Goal: Communication & Community: Answer question/provide support

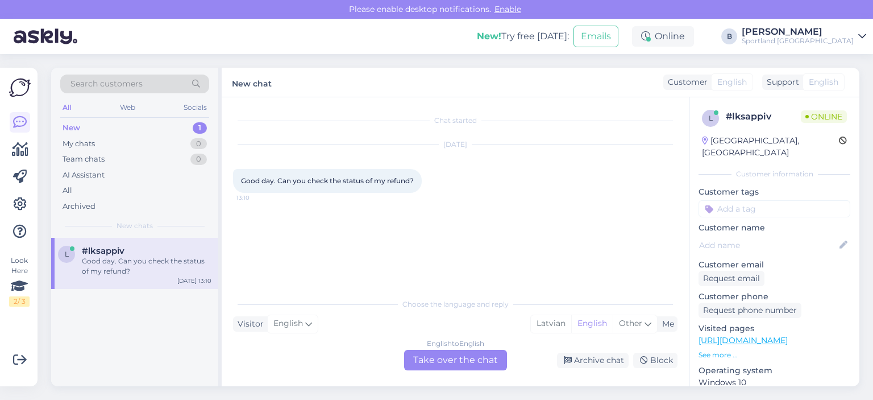
click at [484, 364] on div "English to English Take over the chat" at bounding box center [455, 360] width 103 height 20
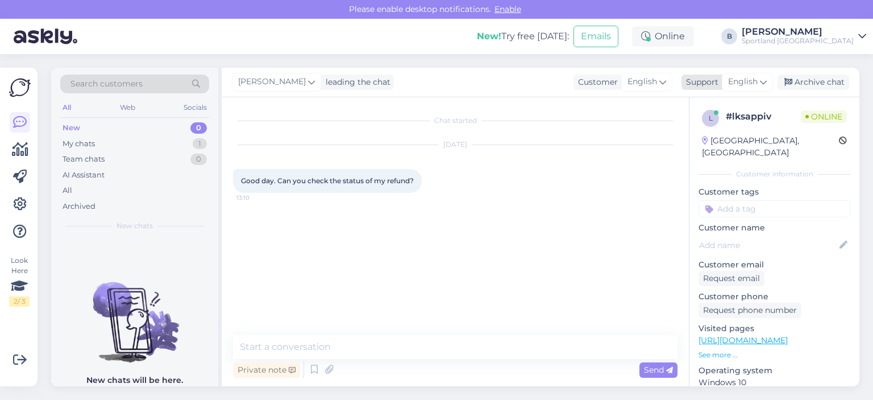
click at [740, 82] on span "English" at bounding box center [743, 82] width 30 height 13
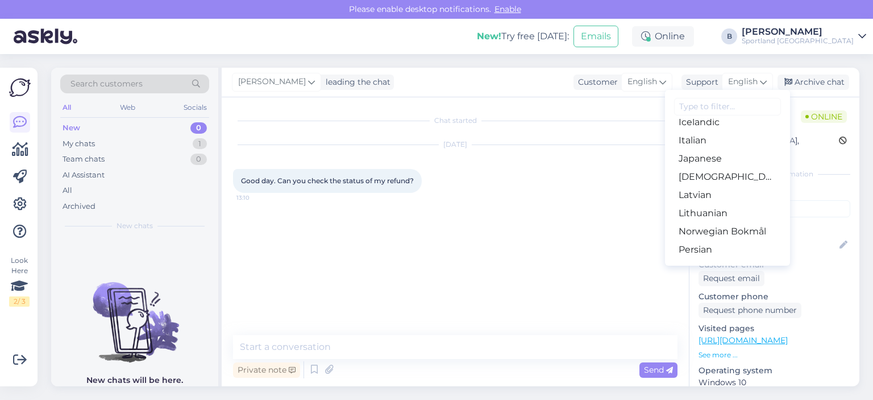
scroll to position [284, 0]
click at [705, 175] on link "Latvian" at bounding box center [727, 176] width 125 height 18
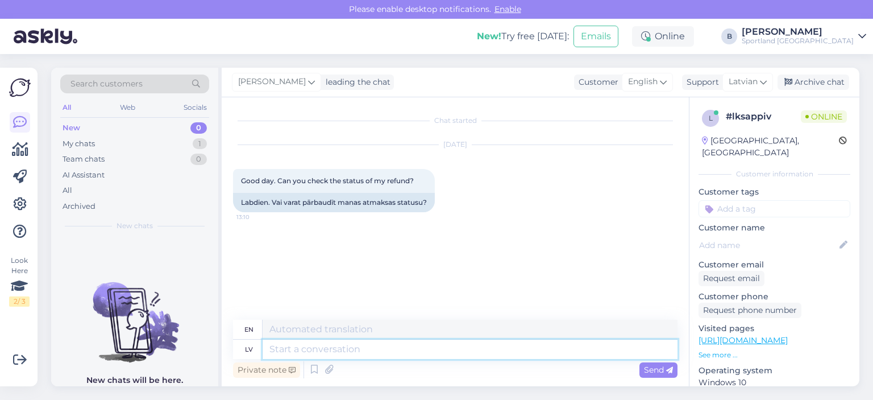
click at [462, 345] on textarea at bounding box center [470, 348] width 415 height 19
type textarea "Sveiki, k"
type textarea "Hello,"
type textarea "Sveiki, kāds i"
type textarea "Hello, someone"
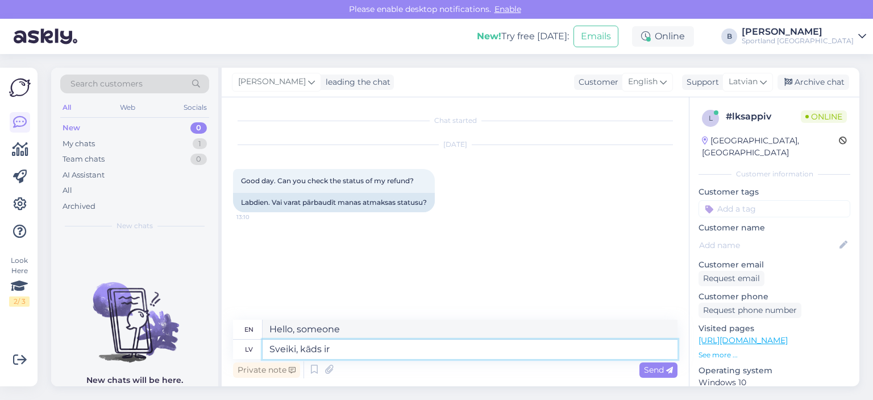
type textarea "Sveiki, kāds ir p"
type textarea "Hello, how are you?"
type textarea "Sveiki, kāds ir pasūtījuma n"
type textarea "Hello, what is the order?"
type textarea "Sveiki, kāds ir pasūtījuma numurs?"
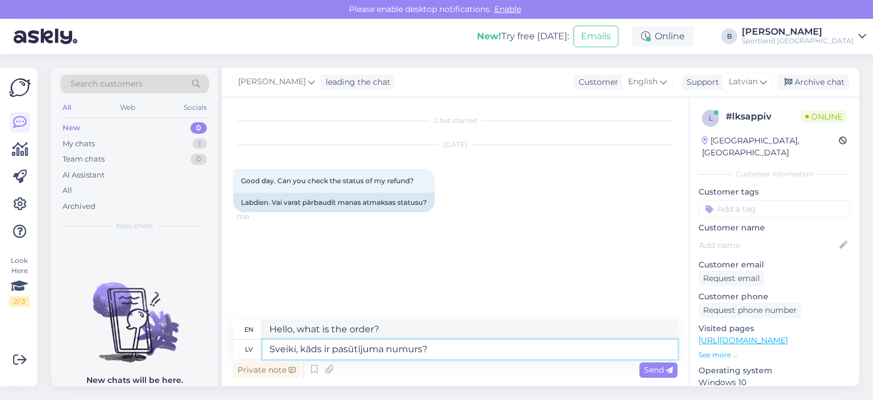
type textarea "Hello, what is the order number?"
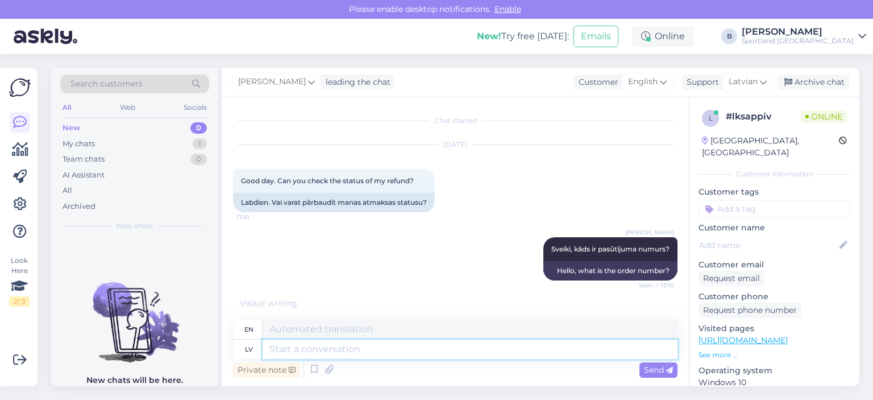
scroll to position [51, 0]
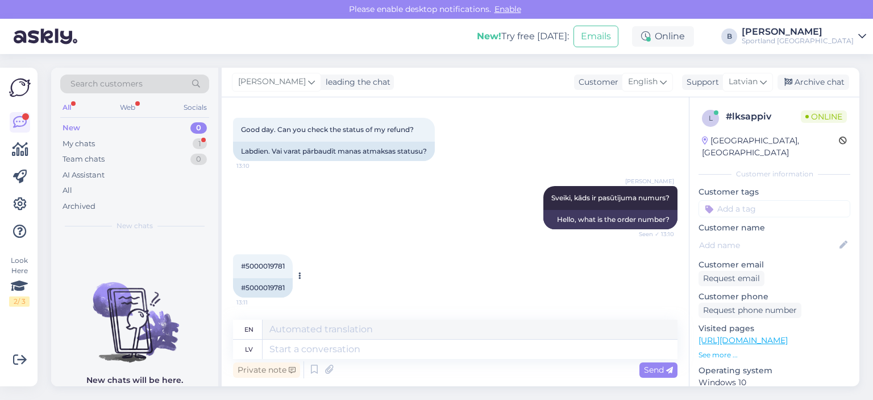
click at [271, 291] on div "#5000019781" at bounding box center [263, 287] width 60 height 19
copy div "5000019781"
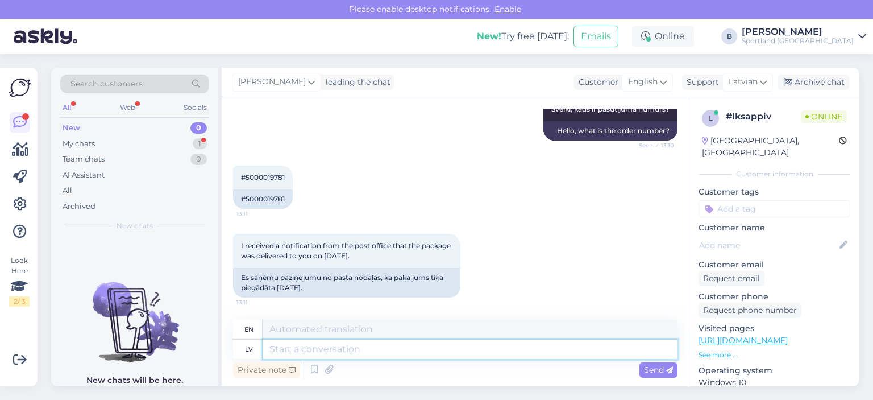
click at [471, 347] on textarea at bounding box center [470, 348] width 415 height 19
type textarea "Informācija i"
type textarea "Information"
type textarea "Informācija ir"
type textarea "The information is"
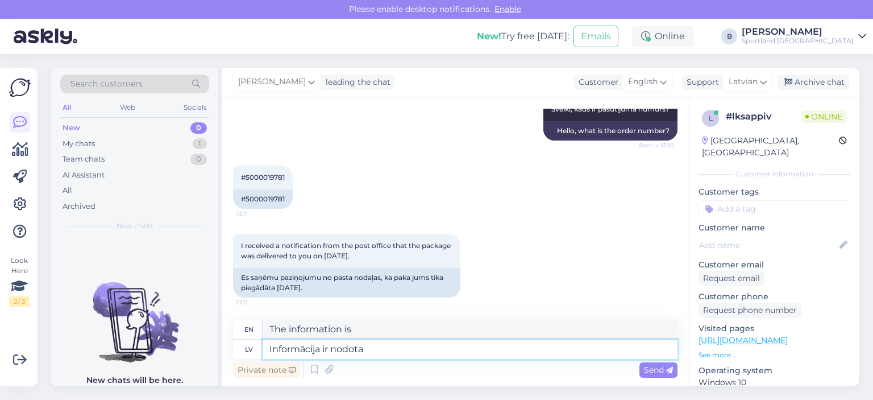
type textarea "Informācija ir nodota"
type textarea "Information has been transferred."
type textarea "Informācija ir nodota kolēģiem, lai"
type textarea "The information has been passed on to colleagues,"
type textarea "Informācija ir nodota kolēģiem, lai s"
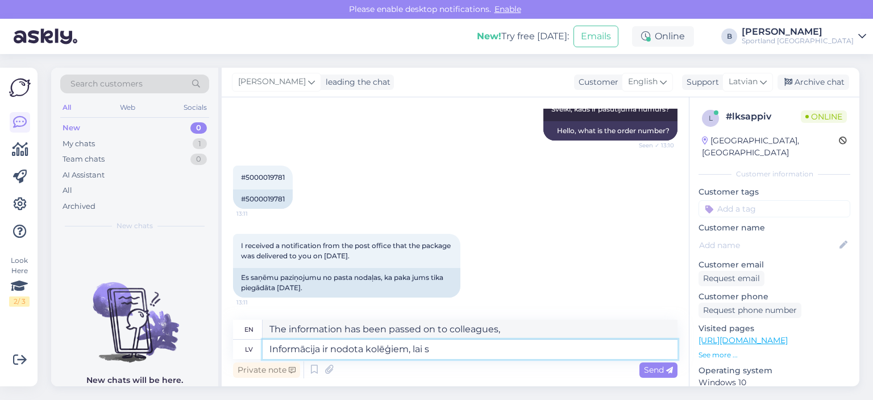
type textarea "The information has been passed on to colleagues to"
type textarea "Informācija ir nodota kolēģiem, lai sazinātos ar past"
type textarea "The information has been passed on to colleagues for communication."
type textarea "Informācija ir nodota kolēģiem, lai sazinātos ar pasta"
type textarea "The information has been passed on to colleagues to contact."
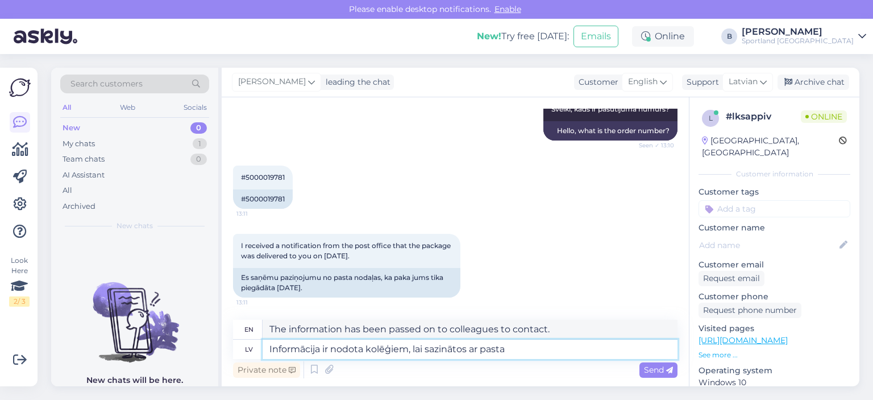
type textarea "Informācija ir nodota kolēģiem, lai sazinātos ar pasta n"
type textarea "The information has been passed on to colleagues to contact the postal service."
type textarea "Informācija ir nodota kolēģiem, lai sazinātos ar pasta nodaļu, j"
type textarea "The information has been passed on to colleagues to contact the post office,"
type textarea "Informācija ir nodota kolēģiem, lai sazinātos ar pasta nodaļu, jo, die"
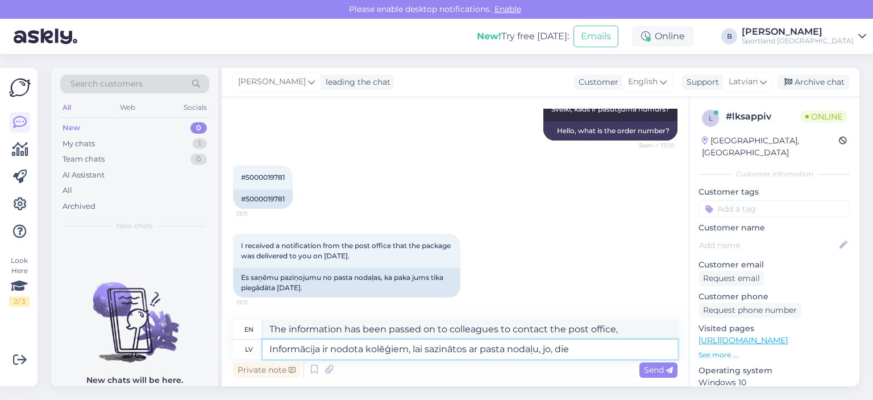
type textarea "The information has been passed on to colleagues to contact the post office, be…"
type textarea "Informācija ir nodota kolēģiem, lai sazinātos ar pasta nodaļu, jo, diemžēl,"
type textarea "The information has been passed on to colleagues to contact the post office, be…"
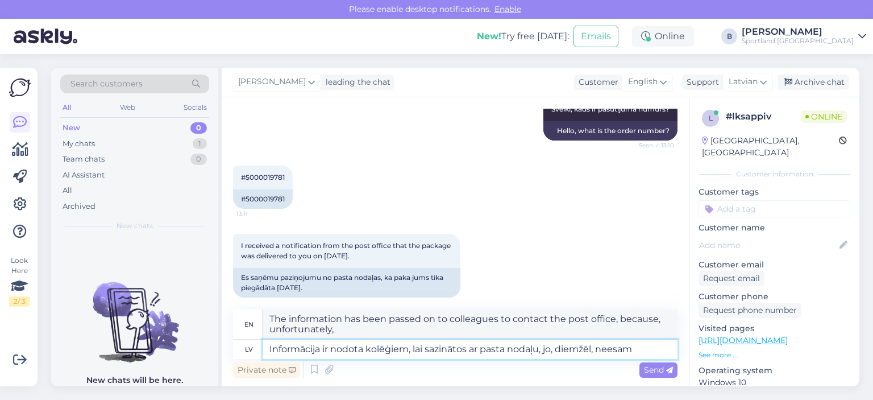
type textarea "Informācija ir nodota kolēģiem, lai sazinātos ar pasta nodaļu, jo, diemžēl, nee…"
type textarea "The information has been passed on to colleagues to contact the post office, be…"
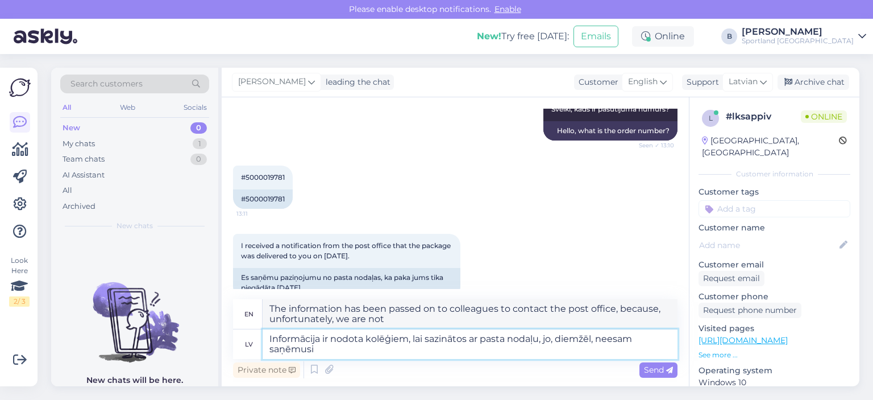
type textarea "Informācija ir nodota kolēģiem, lai sazinātos ar pasta nodaļu, jo, diemžēl, nee…"
type textarea "The information has been passed on to colleagues to contact the post office, as…"
type textarea "Informācija ir nodota kolēģiem, lai sazinātos ar pasta nodaļu, jo, diemžēl, nee…"
type textarea "The information has been passed on to colleagues to contact the post office, as…"
type textarea "Informācija ir nodota kolēģiem, lai sazinātos ar pasta nodaļu, jo, diemžēl, nee…"
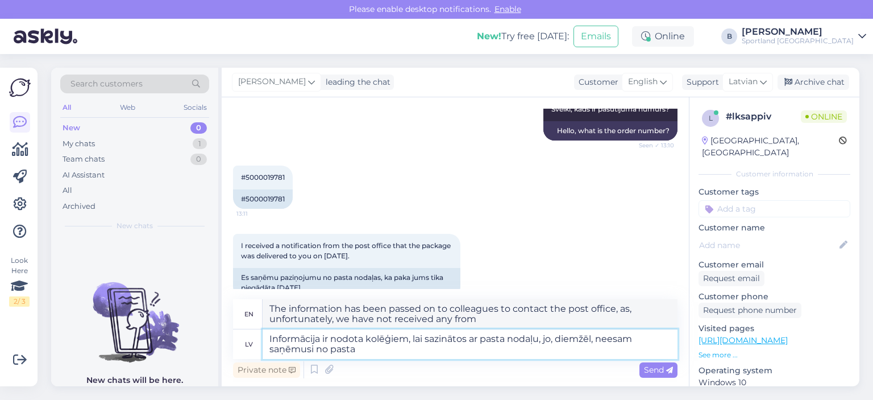
type textarea "The information has been passed on to colleagues to contact the post office, as…"
type textarea "Informācija ir nodota kolēģiem, lai sazinātos ar pasta nodaļu, jo, diemžēl, nee…"
type textarea "The information has been passed on to colleagues to contact the post office, as…"
type textarea "Informācija ir nodota kolēģiem, lai sazinātos ar pasta nodaļu, jo, diemžēl, nee…"
type textarea "The information has been passed on to colleagues to contact the post office, as…"
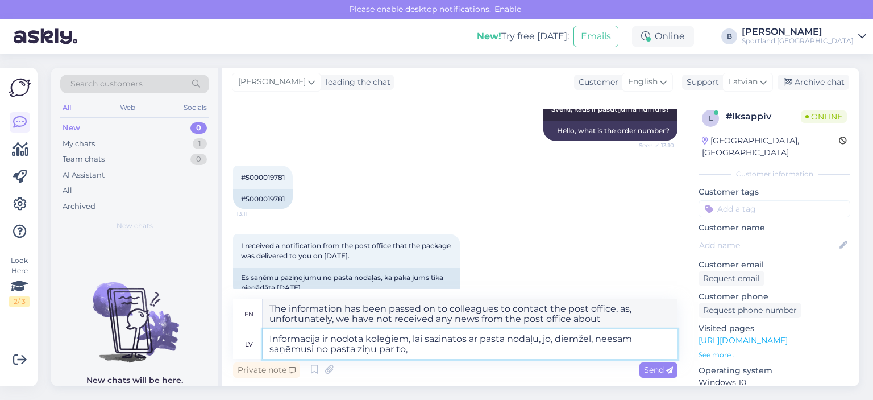
type textarea "Informācija ir nodota kolēģiem, lai sazinātos ar pasta nodaļu, jo, diemžēl, nee…"
type textarea "The information has been passed on to colleagues to contact the post office, be…"
type textarea "Informācija ir nodota kolēģiem, lai sazinātos ar pasta nodaļu, jo, diemžēl, nee…"
type textarea "The information has been passed on to colleagues to contact the post office, be…"
type textarea "Informācija ir nodota kolēģiem, lai sazinātos ar pasta nodaļu, jo, diemžēl, nee…"
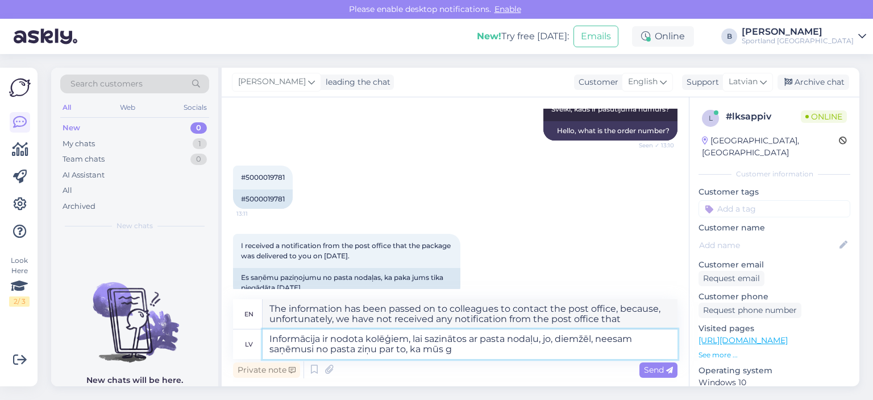
type textarea "The information has been passed on to colleagues to contact the post office, be…"
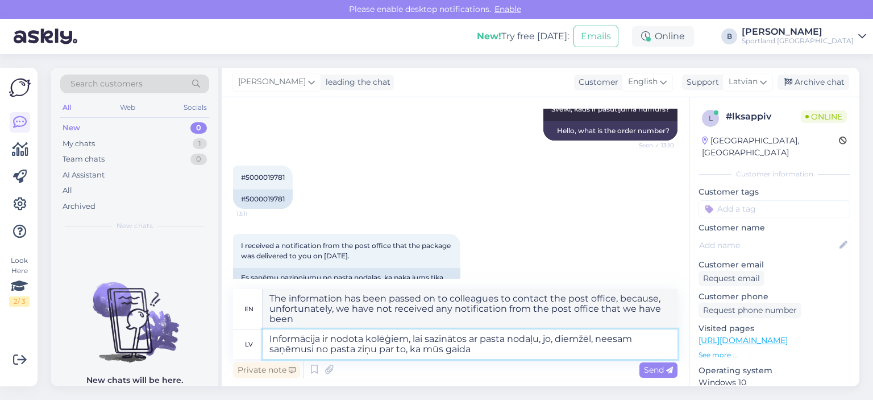
type textarea "Informācija ir nodota kolēģiem, lai sazinātos ar pasta nodaļu, jo, diemžēl, nee…"
type textarea "The information has been passed on to colleagues to contact the post office, be…"
type textarea "Informācija ir nodota kolēģiem, lai sazinātos ar pasta nodaļu, jo, diemžēl, nee…"
type textarea "The information has been passed on to colleagues to contact the post office, be…"
type textarea "Informācija ir nodota kolēģiem, lai sazinātos ar pasta nodaļu, jo, diemžēl, nee…"
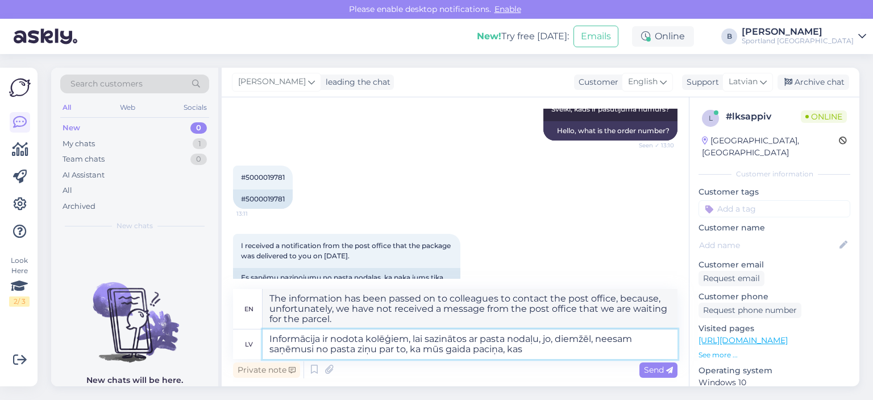
type textarea "The information has been passed on to colleagues to contact the post office, be…"
type textarea "Informācija ir nodota kolēģiem, lai sazinātos ar pasta nodaļu, jo, diemžēl, nee…"
type textarea "The information has been passed on to colleagues to contact the post office, be…"
type textarea "Informācija ir nodota kolēģiem, lai sazinātos ar pasta nodaļu, jo, diemžēl, nee…"
type textarea "The information has been passed on to colleagues to contact the post office, be…"
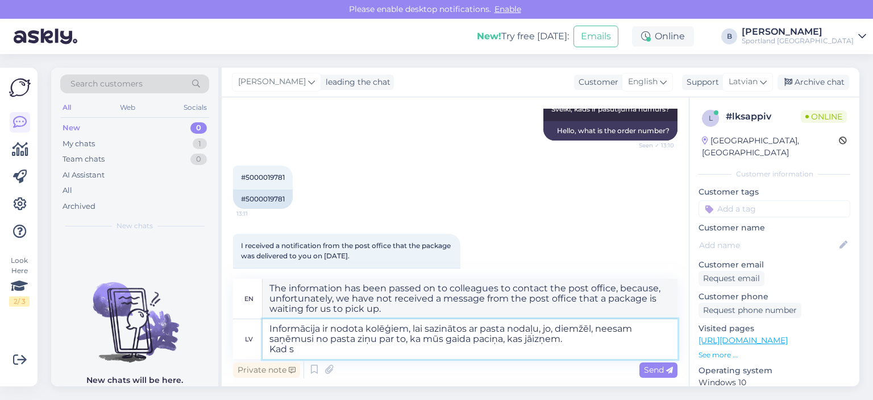
type textarea "Informācija ir nodota kolēģiem, lai sazinātos ar pasta nodaļu, jo, diemžēl, nee…"
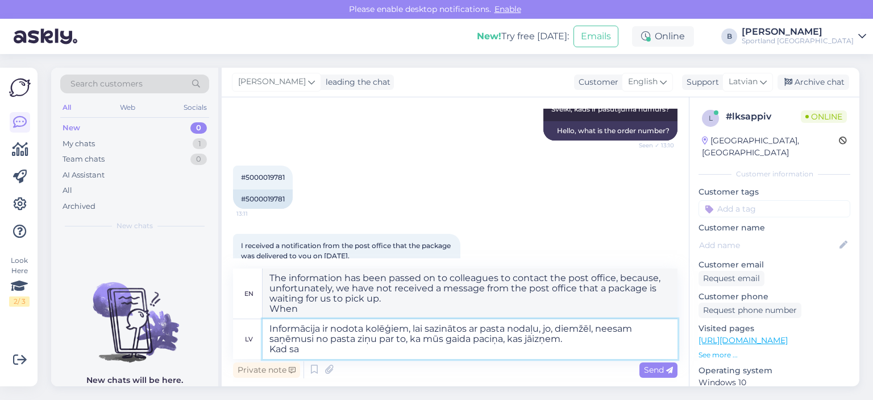
type textarea "The information has been passed on to colleagues to contact the post office, be…"
type textarea "Informācija ir nodota kolēģiem, lai sazinātos ar pasta nodaļu, jo, diemžēl, nee…"
type textarea "The information has been passed on to colleagues to contact the post office, be…"
type textarea "Informācija ir nodota kolēģiem, lai sazinātos ar pasta nodaļu, jo, diemžēl, nee…"
type textarea "The information has been passed on to colleagues to contact the post office, be…"
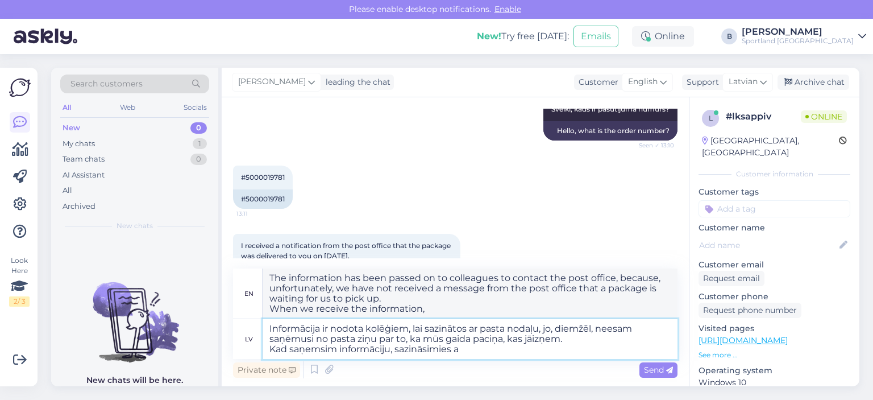
type textarea "Informācija ir nodota kolēģiem, lai sazinātos ar pasta nodaļu, jo, diemžēl, nee…"
type textarea "The information has been passed on to colleagues to contact the post office, be…"
type textarea "Informācija ir nodota kolēģiem, lai sazinātos ar pasta nodaļu, jo, diemžēl, nee…"
type textarea "The information has been passed on to colleagues to contact the post office, be…"
type textarea "Informācija ir nodota kolēģiem, lai sazinātos ar pasta nodaļu, jo, diemžēl, nee…"
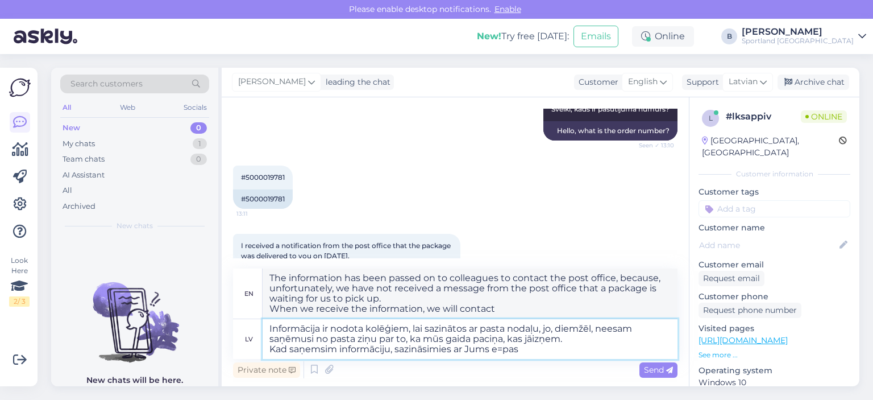
type textarea "The information has been passed on to colleagues to contact the post office, be…"
type textarea "Informācija ir nodota kolēģiem, lai sazinātos ar pasta nodaļu, jo, diemžēl, nee…"
type textarea "The information has been passed on to colleagues to contact the post office, be…"
type textarea "Informācija ir nodota kolēģiem, lai sazinātos ar pasta nodaļu, jo, diemžēl, nee…"
type textarea "The information has been passed on to colleagues to contact the post office, be…"
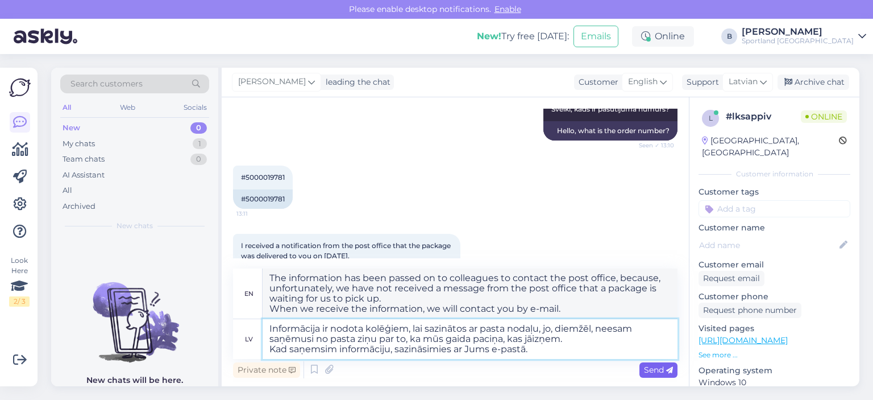
type textarea "Informācija ir nodota kolēģiem, lai sazinātos ar pasta nodaļu, jo, diemžēl, nee…"
click at [644, 368] on span "Send" at bounding box center [658, 369] width 29 height 10
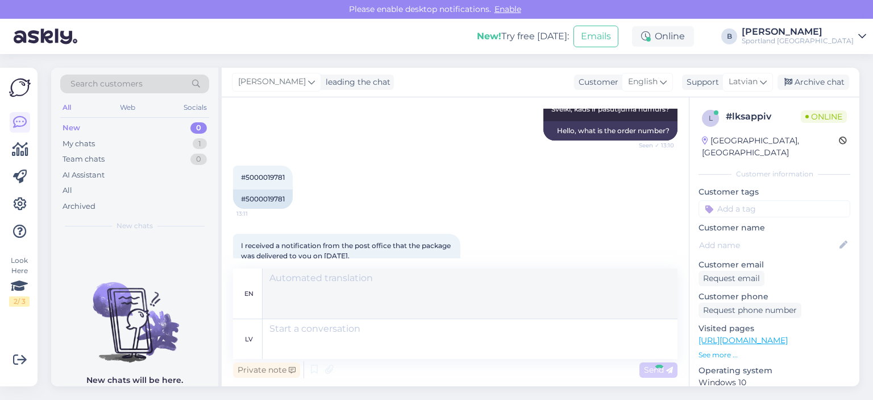
scroll to position [290, 0]
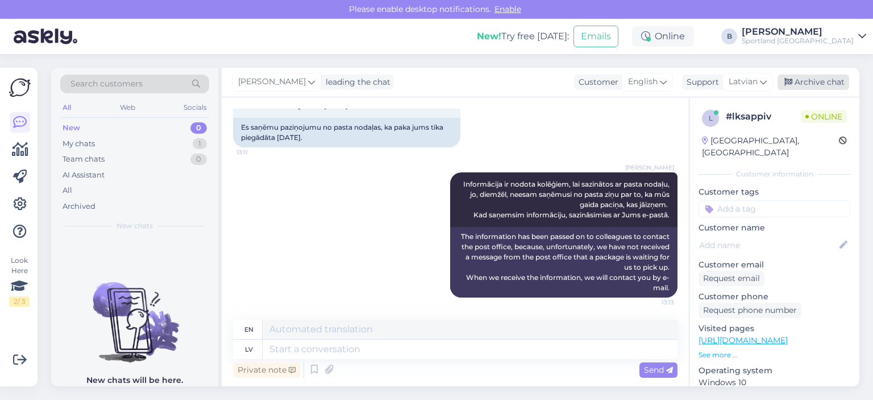
click at [793, 79] on div "Archive chat" at bounding box center [814, 81] width 72 height 15
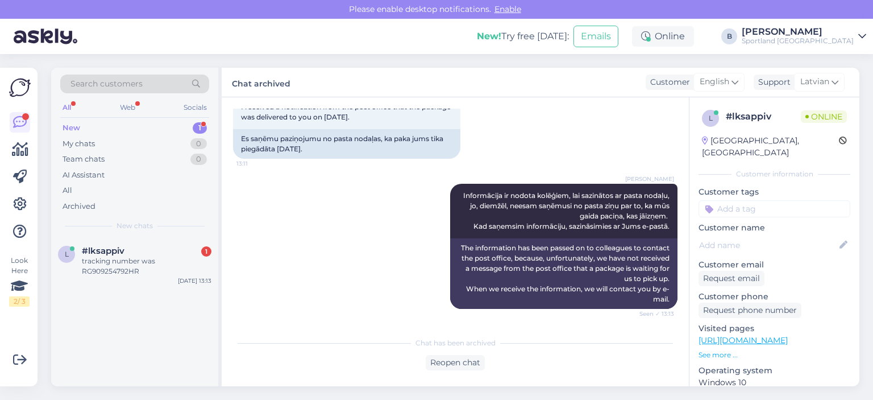
scroll to position [347, 0]
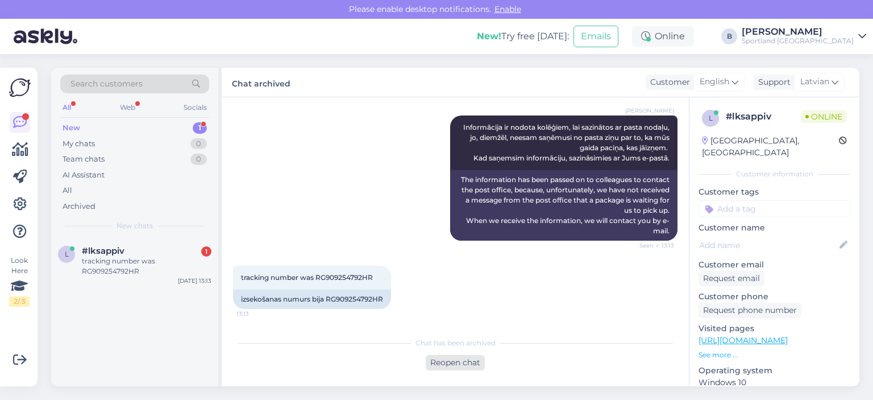
click at [480, 363] on div "Reopen chat" at bounding box center [455, 362] width 59 height 15
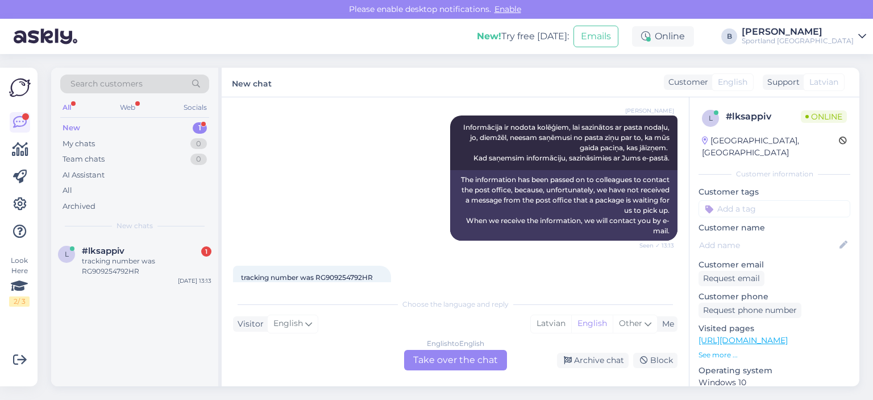
click at [477, 363] on div "English to English Take over the chat" at bounding box center [455, 360] width 103 height 20
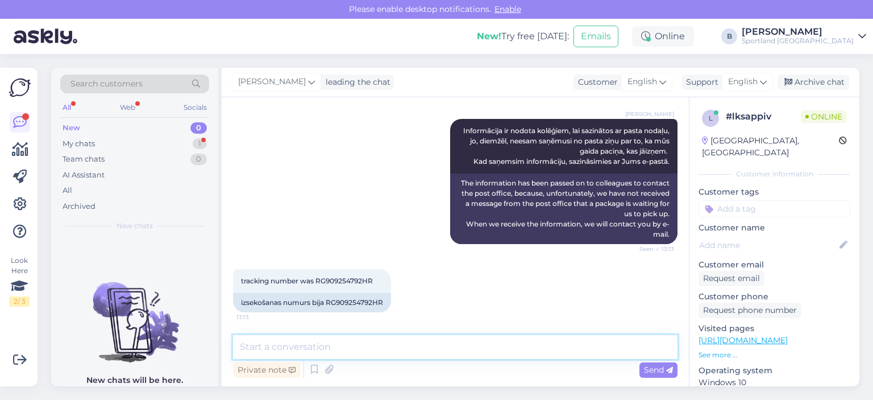
click at [466, 357] on textarea at bounding box center [455, 347] width 445 height 24
click at [746, 84] on span "English" at bounding box center [743, 82] width 30 height 13
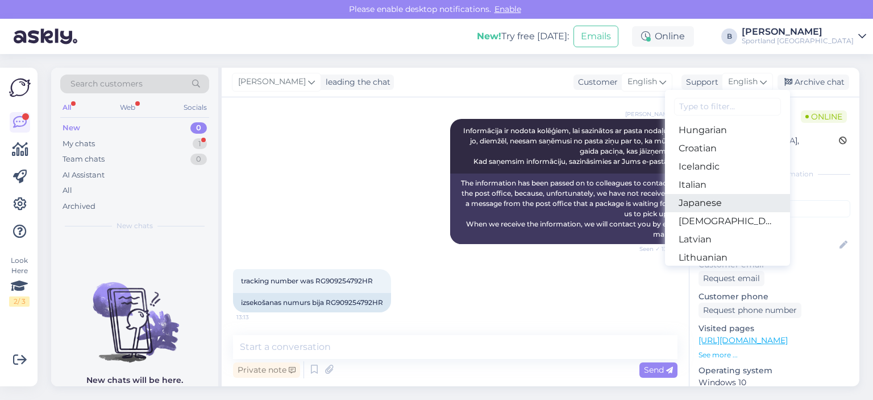
scroll to position [239, 0]
click at [701, 218] on link "Latvian" at bounding box center [727, 221] width 125 height 18
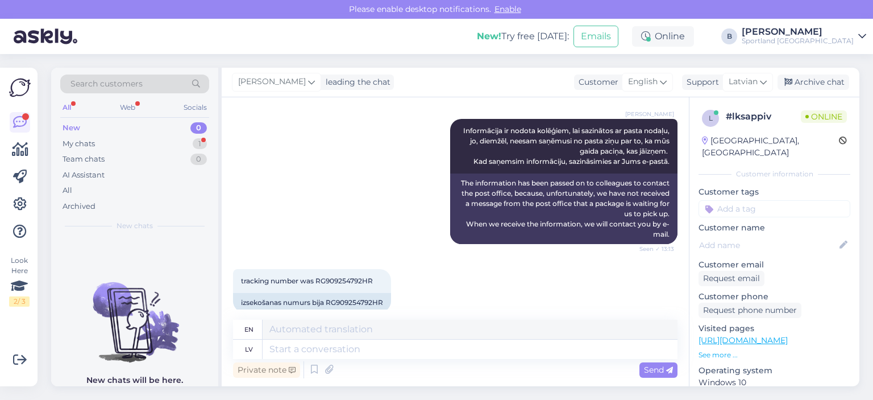
scroll to position [347, 0]
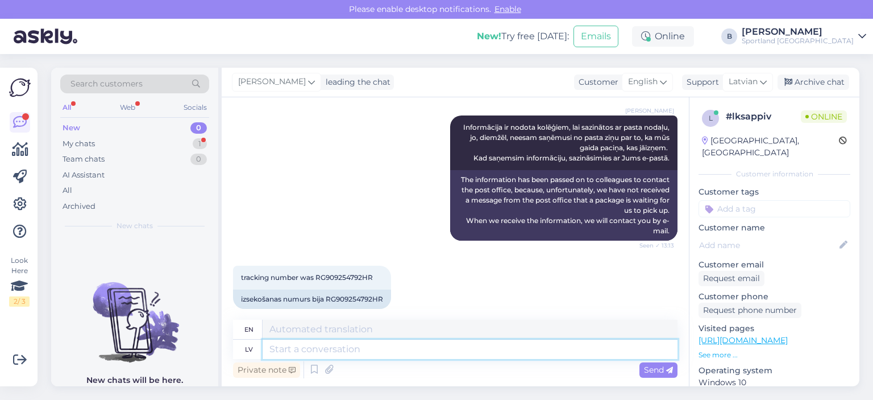
click at [496, 349] on textarea at bounding box center [470, 348] width 415 height 19
type textarea "Paldies p"
type textarea "Thank you"
type textarea "Paldies par i"
type textarea "Thank you for"
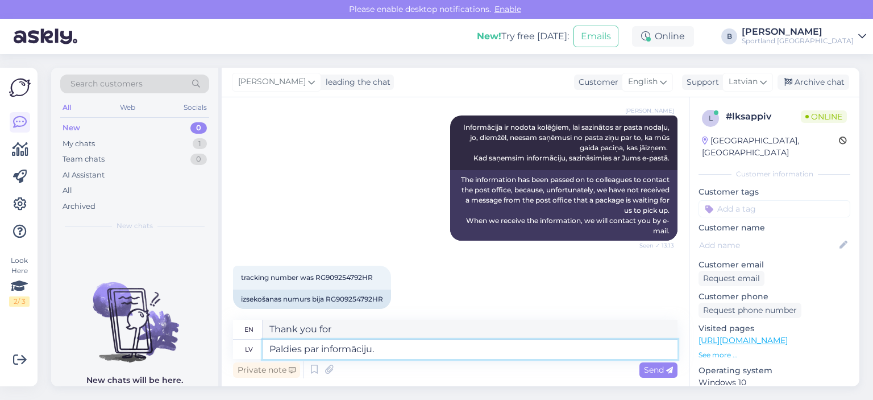
type textarea "Paldies par informāciju."
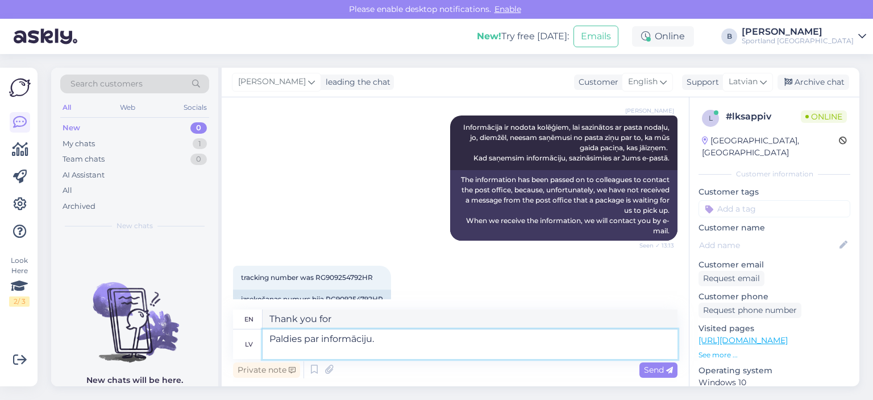
type textarea "Thanks for the information."
type textarea "Paldies par informāciju. UN"
type textarea "Thanks for the information. AND"
type textarea "Paldies par informāciju. Un a"
type textarea "Thanks for the information. And"
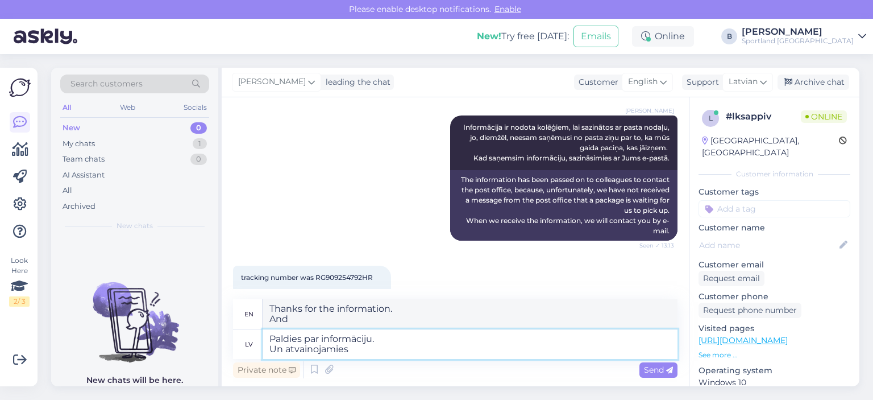
type textarea "Paldies par informāciju. Un atvainojamies p"
type textarea "Thanks for the information. And we apologize."
type textarea "Paldies par informāciju. Un atvainojamies par i"
type textarea "Thanks for the information. And we apologize for"
type textarea "Paldies par informāciju. Un atvainojamies par ieilgu"
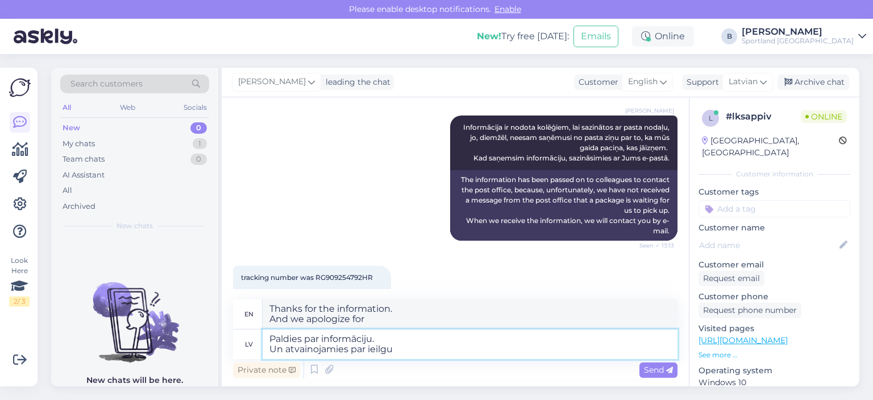
type textarea "Thanks for the information. And sorry for the long reply."
type textarea "Paldies par informāciju. Un atvainojamies par ieilgušo n"
type textarea "Thanks for the information. And sorry for the long delay."
type textarea "Paldies par informāciju. Un atvainojamies par ieilgušo naudas at"
type textarea "Thanks for the information. And we apologize for the long delay in receiving th…"
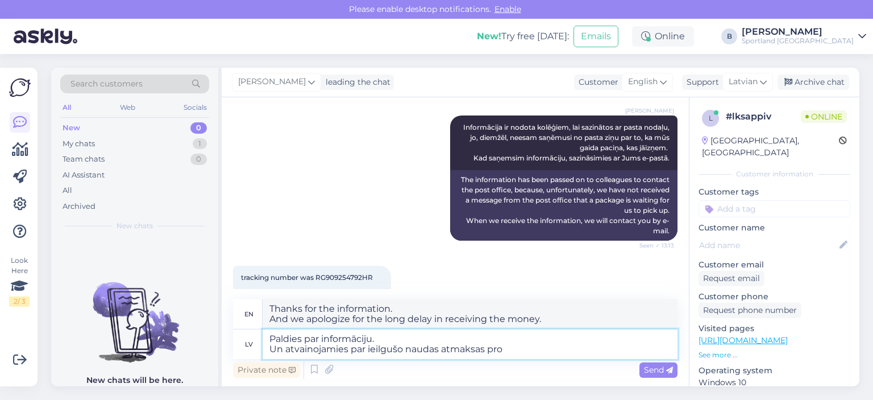
type textarea "Paldies par informāciju. Un atvainojamies par ieilgušo naudas atmaksas proc"
type textarea "Thanks for the information. And we apologize for the long refund process."
type textarea "Paldies par informāciju. Un atvainojamies par ieilgušo naudas atmaksas procesu."
type textarea "Thanks for the information. And we apologize for the lengthy refund process."
type textarea "Paldies par informāciju. Un atvainojamies par ieilgušo naudas atmaksas procesu."
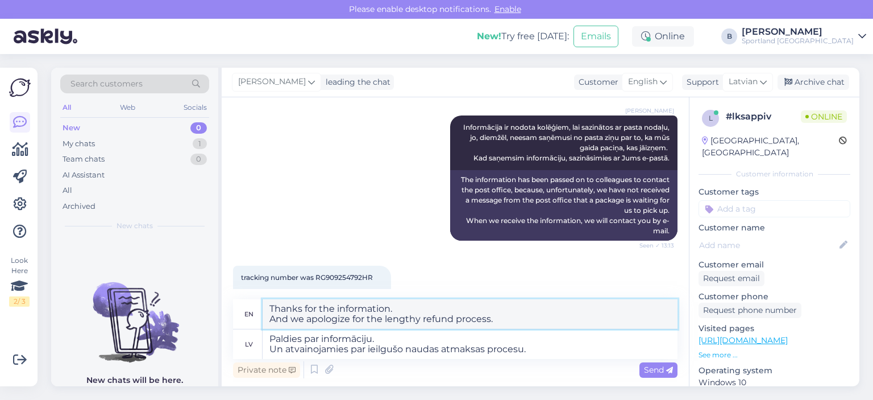
click at [403, 321] on textarea "Thanks for the information. And we apologize for the lengthy refund process." at bounding box center [470, 314] width 415 height 30
type textarea "Thanks for the information. And we apologize for the long refund process."
click at [663, 373] on span "Send" at bounding box center [658, 369] width 29 height 10
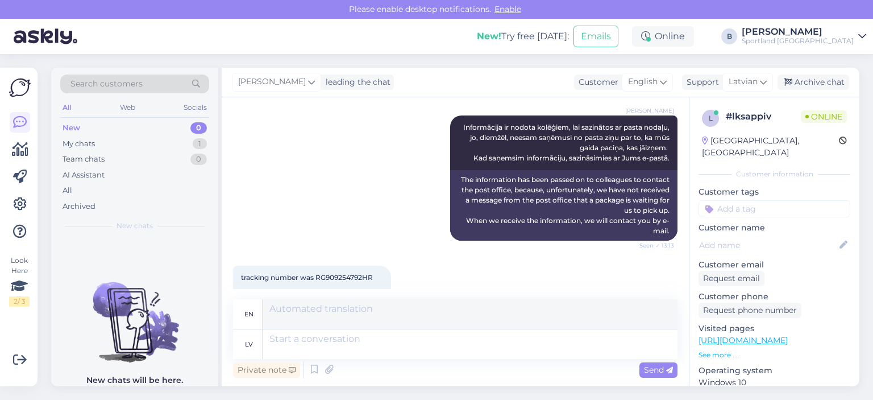
scroll to position [447, 0]
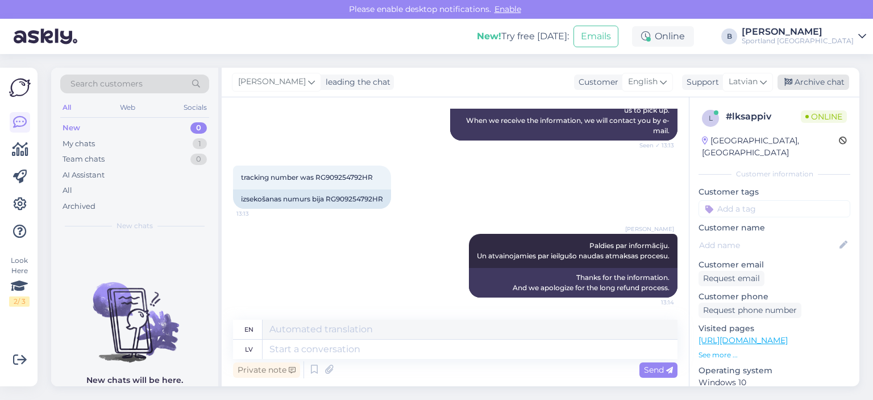
click at [803, 85] on div "Archive chat" at bounding box center [814, 81] width 72 height 15
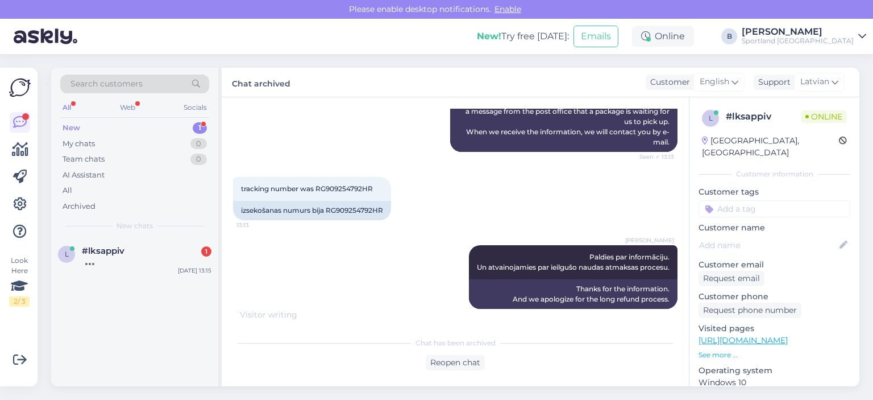
scroll to position [507, 0]
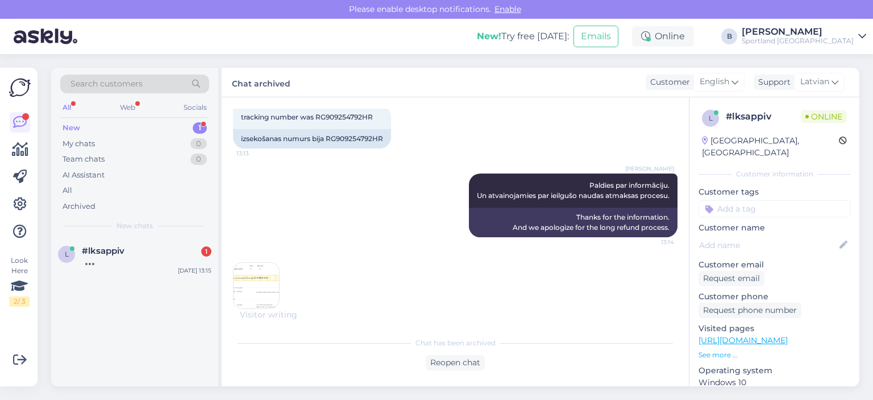
click at [271, 288] on img at bounding box center [256, 285] width 45 height 45
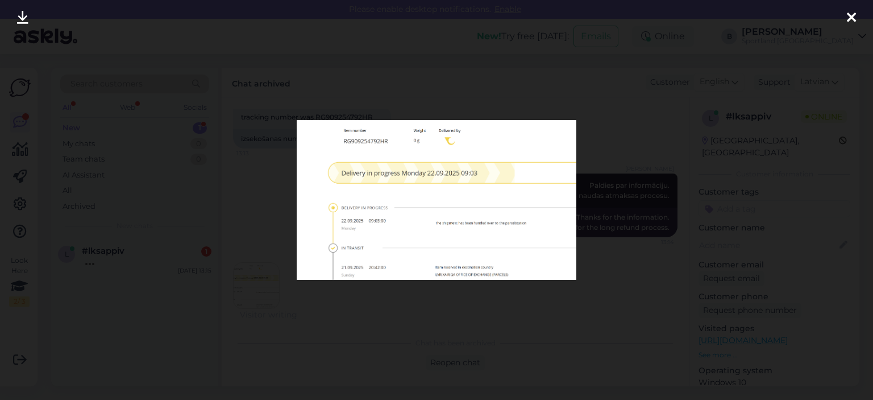
click at [635, 254] on div at bounding box center [436, 200] width 873 height 400
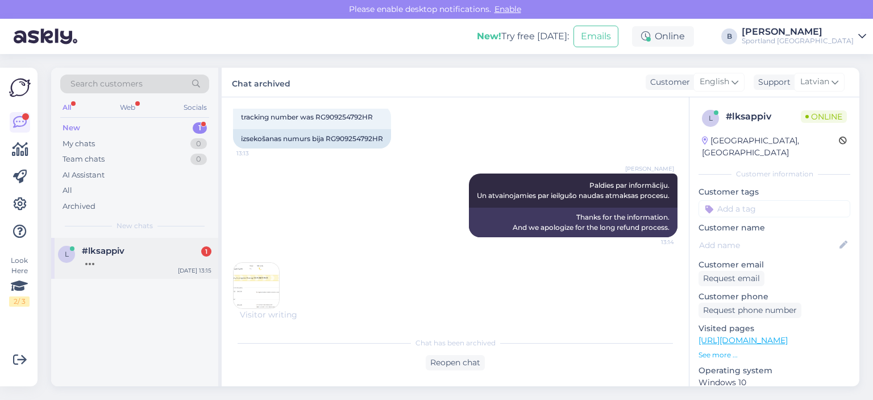
click at [135, 260] on div at bounding box center [147, 261] width 130 height 10
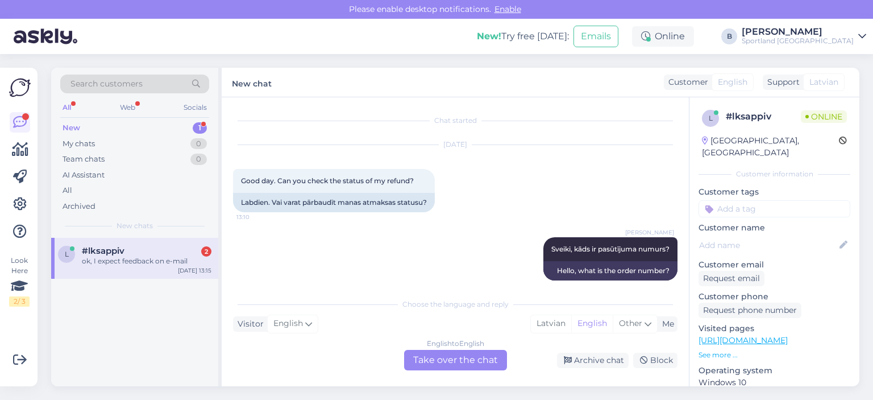
scroll to position [542, 0]
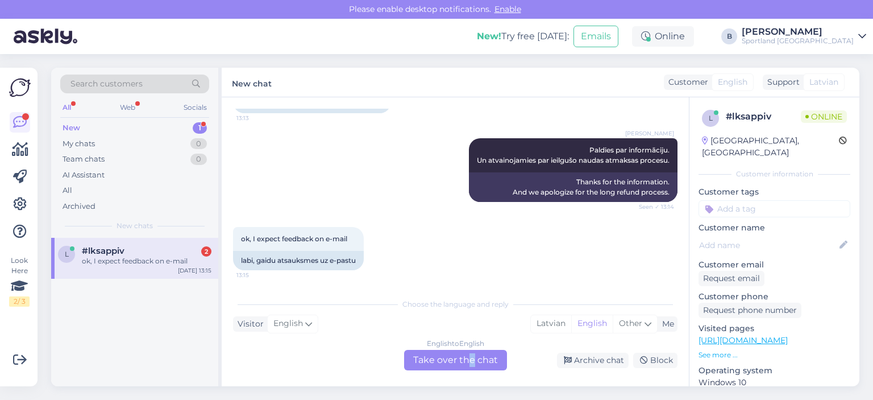
click at [472, 354] on div "English to English Take over the chat" at bounding box center [455, 360] width 103 height 20
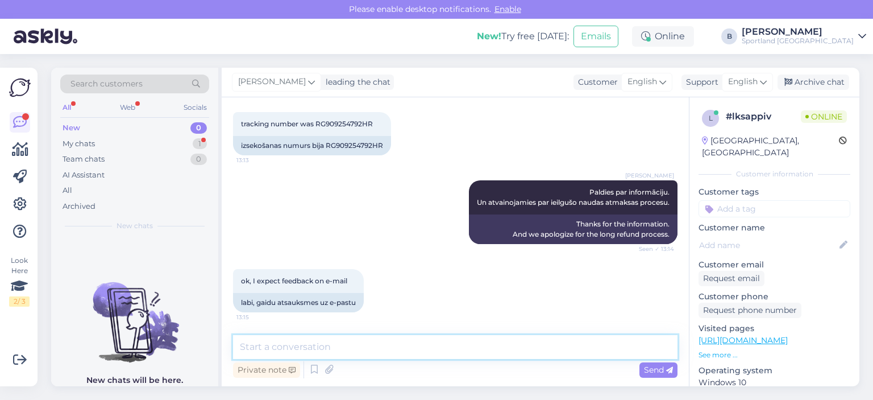
click at [430, 342] on textarea at bounding box center [455, 347] width 445 height 24
click at [82, 140] on div "My chats" at bounding box center [79, 143] width 32 height 11
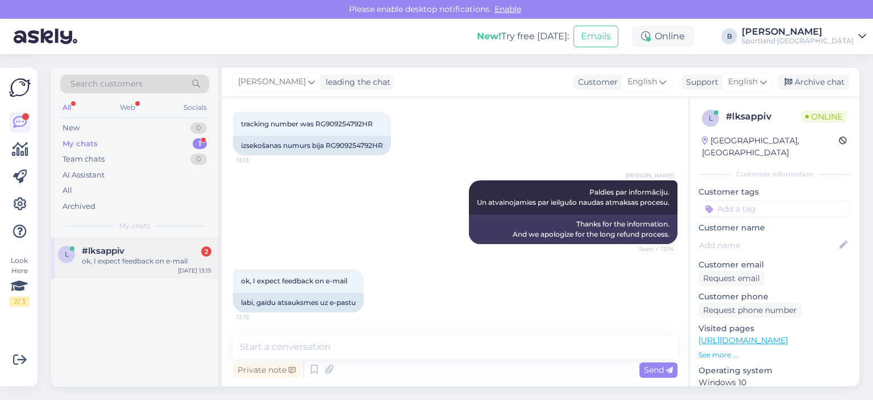
click at [121, 264] on div "ok, I expect feedback on e-mail" at bounding box center [147, 261] width 130 height 10
click at [808, 76] on div "Archive chat" at bounding box center [814, 81] width 72 height 15
